Goal: Find specific page/section: Find specific page/section

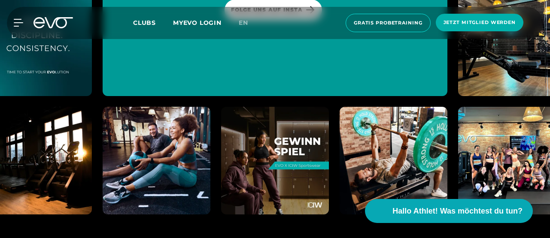
scroll to position [4796, 0]
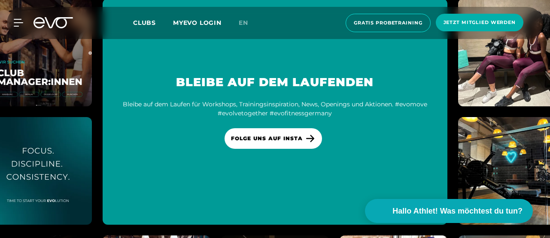
scroll to position [4796, 0]
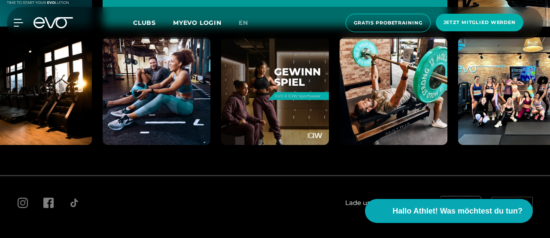
click at [108, 238] on span "Impressum" at bounding box center [114, 241] width 30 height 6
